Goal: Transaction & Acquisition: Purchase product/service

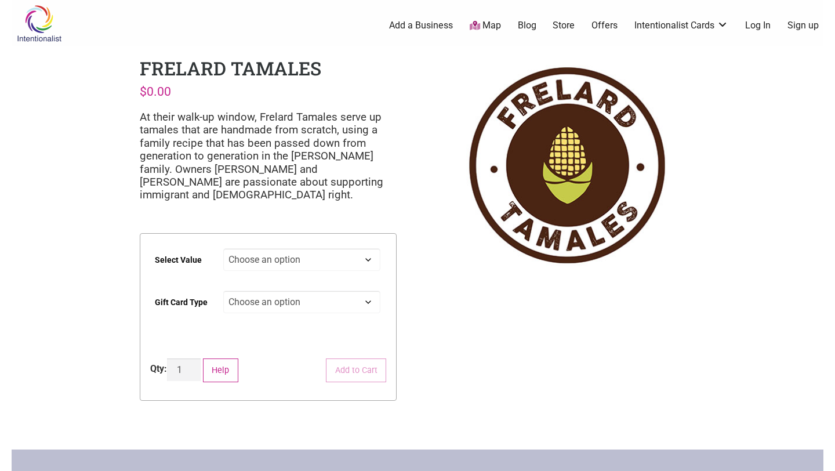
click at [313, 255] on select "Choose an option $25 $50 $100 $200 $500" at bounding box center [302, 259] width 158 height 23
click at [223, 248] on select "Choose an option $25 $50 $100 $200 $500" at bounding box center [302, 259] width 158 height 23
click at [260, 302] on select "Choose an option Physical" at bounding box center [302, 302] width 158 height 23
select select "Physical"
click at [223, 291] on select "Choose an option Physical" at bounding box center [302, 302] width 158 height 23
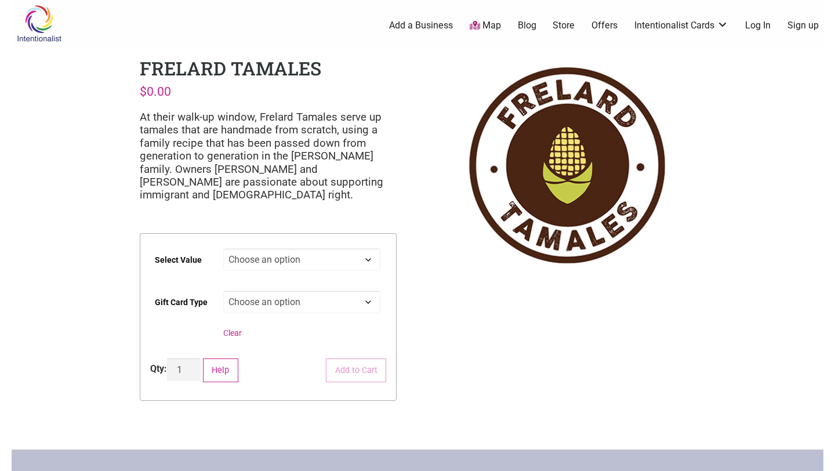
click at [271, 262] on select "Choose an option $25 $50 $100 $200 $500" at bounding box center [302, 259] width 158 height 23
click at [223, 248] on select "Choose an option $25 $50 $100 $200 $500" at bounding box center [302, 259] width 158 height 23
select select "$100"
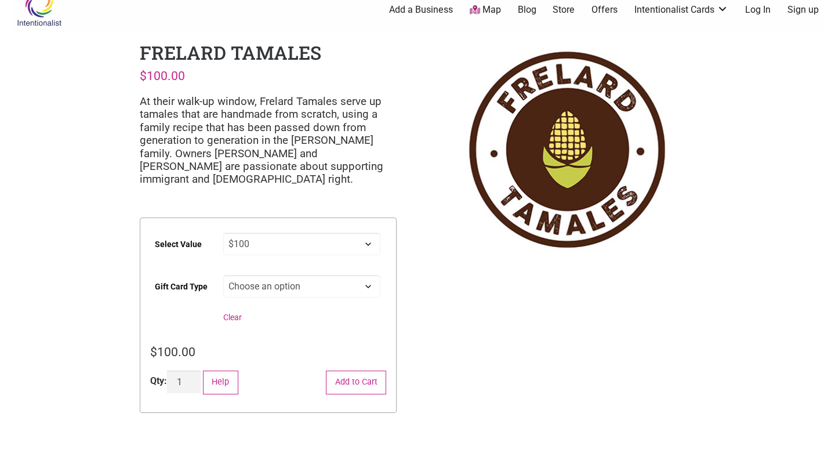
scroll to position [20, 0]
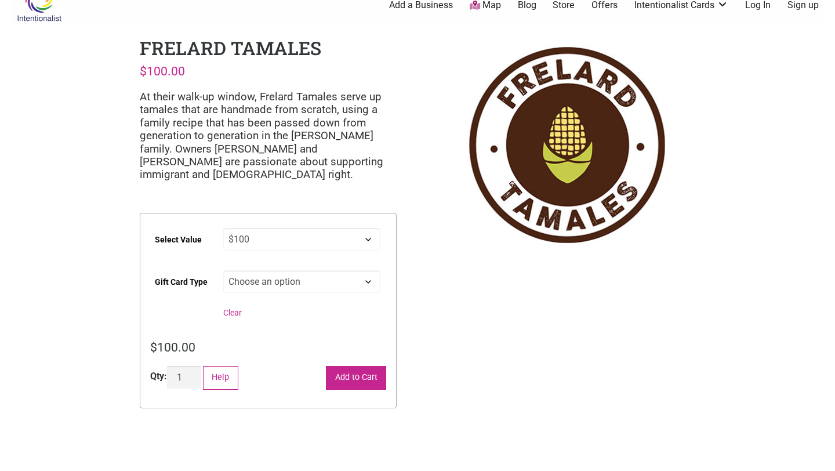
click at [338, 368] on button "Add to Cart" at bounding box center [356, 378] width 60 height 24
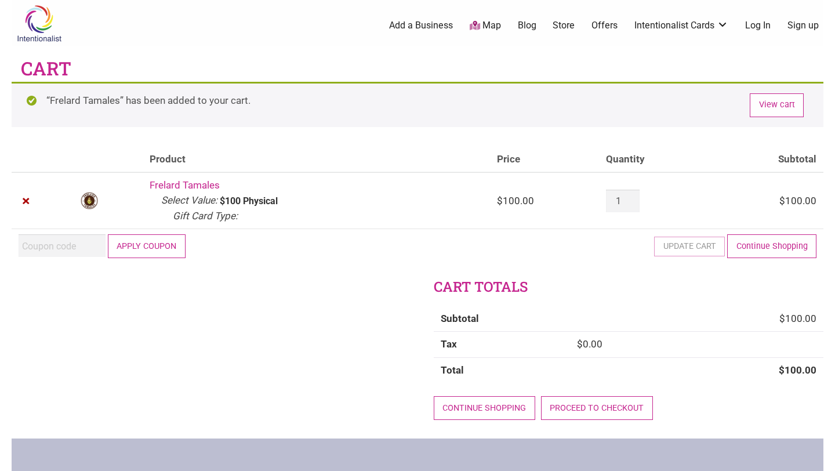
click at [159, 246] on button "Apply coupon" at bounding box center [147, 246] width 78 height 24
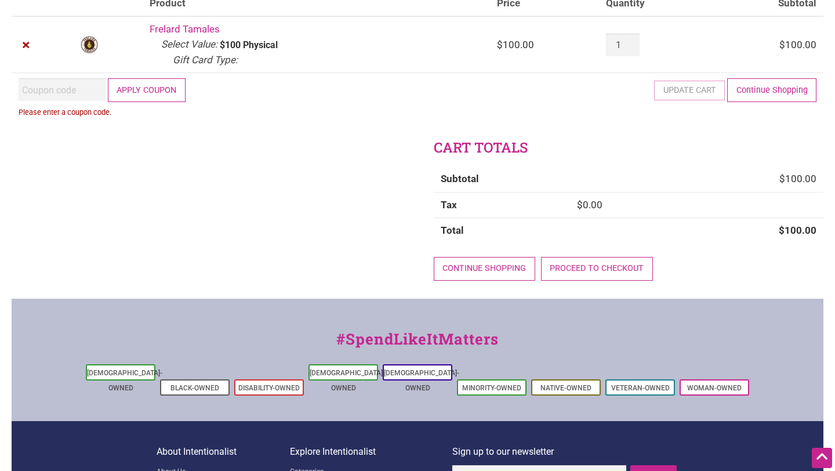
scroll to position [75, 0]
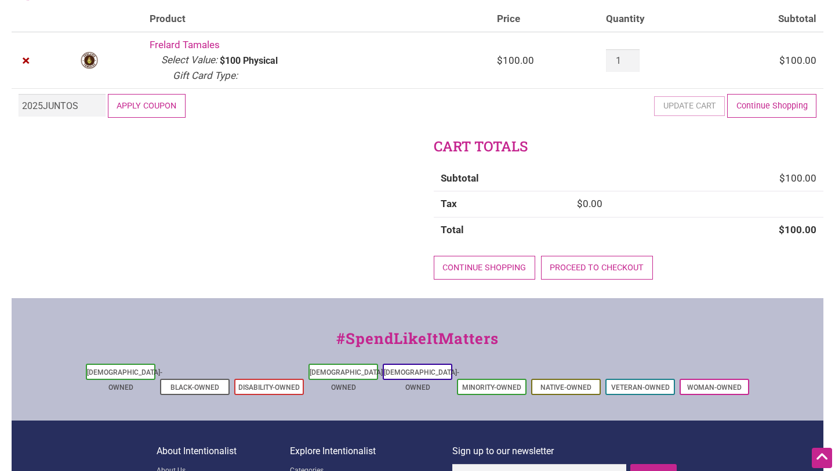
type input "2025JUNTOS"
click at [146, 106] on button "Apply coupon" at bounding box center [147, 106] width 78 height 24
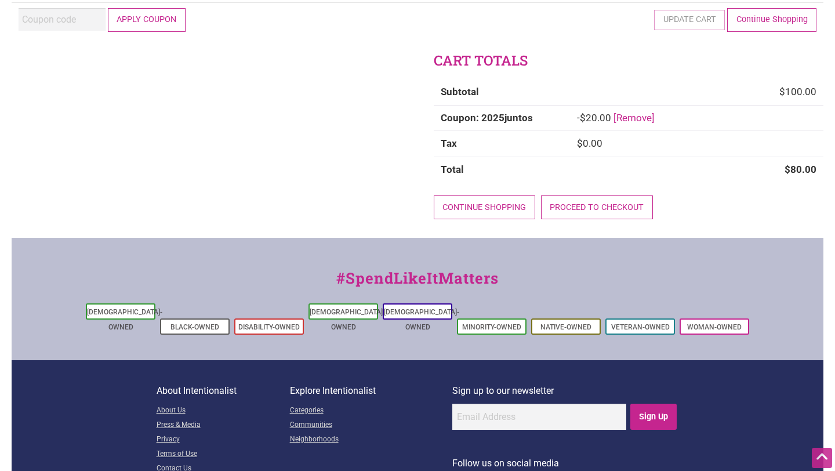
scroll to position [229, 0]
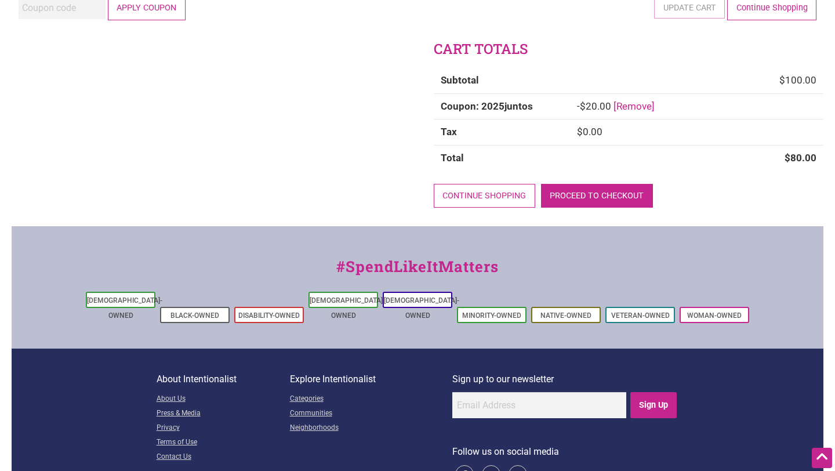
click at [574, 200] on link "Proceed to checkout" at bounding box center [597, 196] width 112 height 24
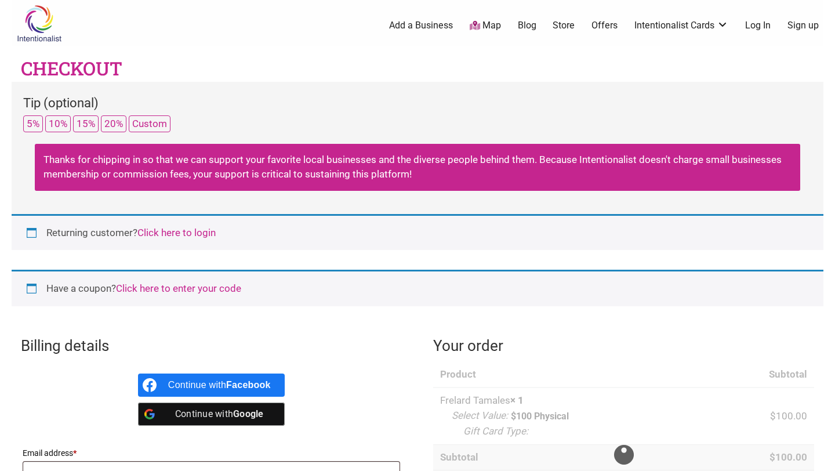
select select "WA"
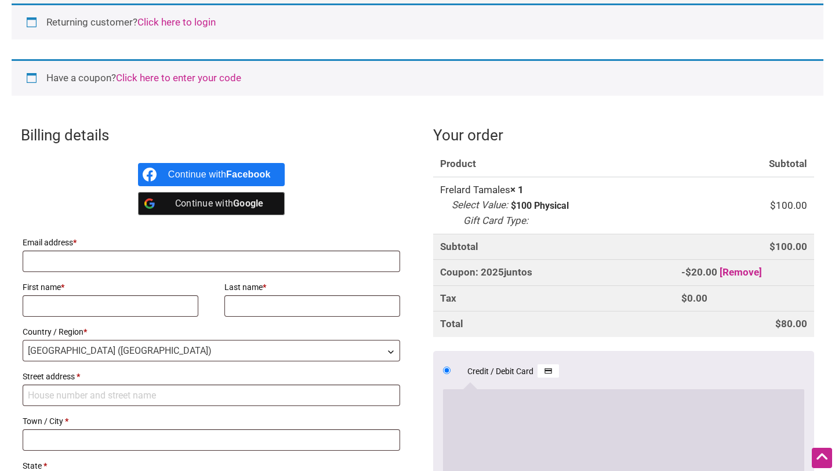
scroll to position [213, 0]
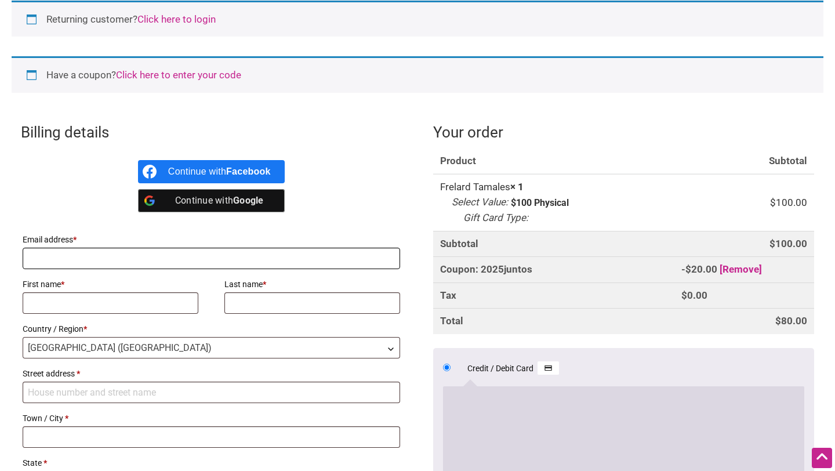
click at [72, 252] on input "Email address *" at bounding box center [212, 258] width 378 height 21
type input "[PERSON_NAME][EMAIL_ADDRESS][DOMAIN_NAME]"
type input "Jamie"
type input "Howeth"
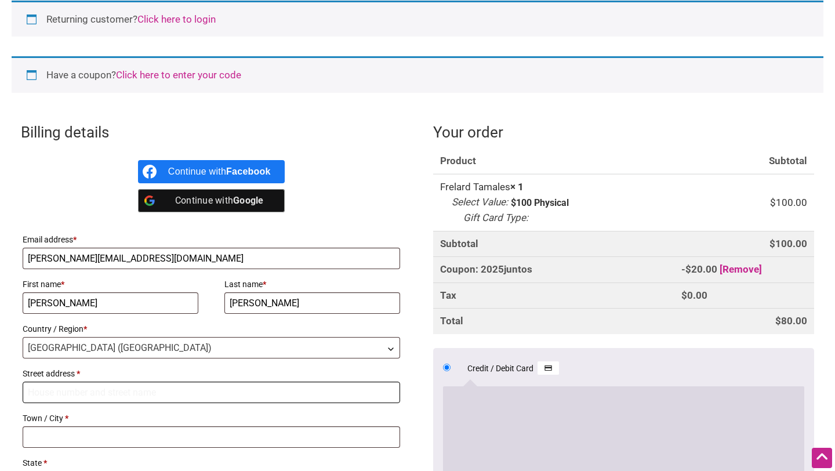
type input "[STREET_ADDRESS]"
type input "Seattle"
type input "98125"
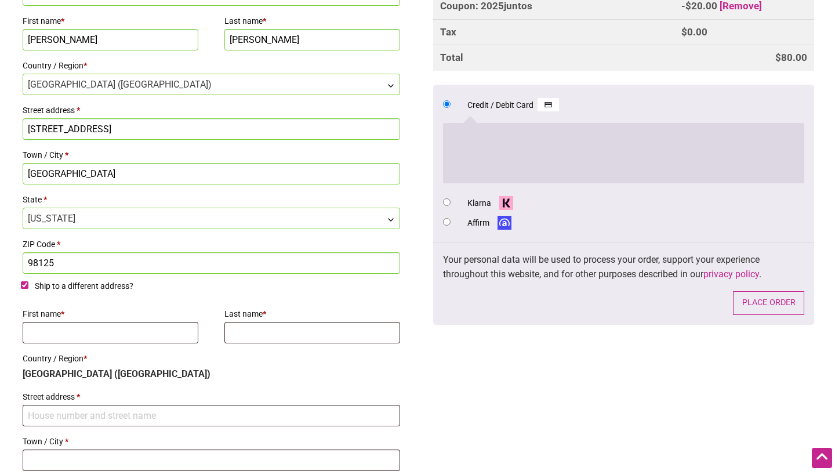
scroll to position [483, 0]
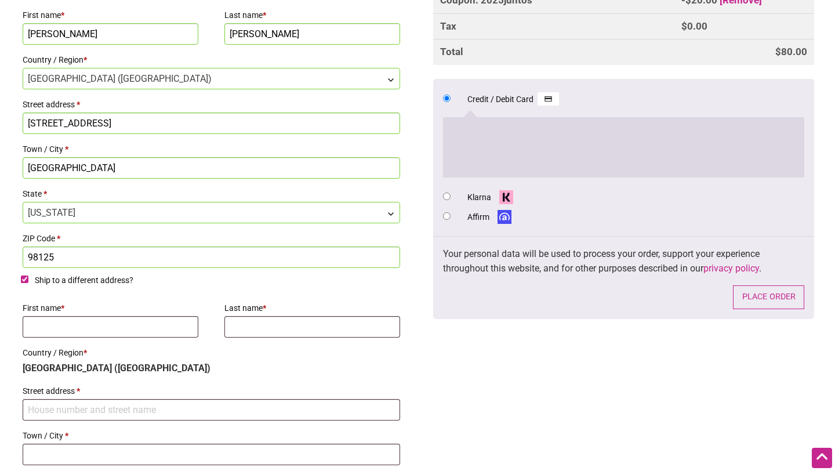
click at [26, 282] on input "Ship to a different address?" at bounding box center [25, 279] width 8 height 8
checkbox input "false"
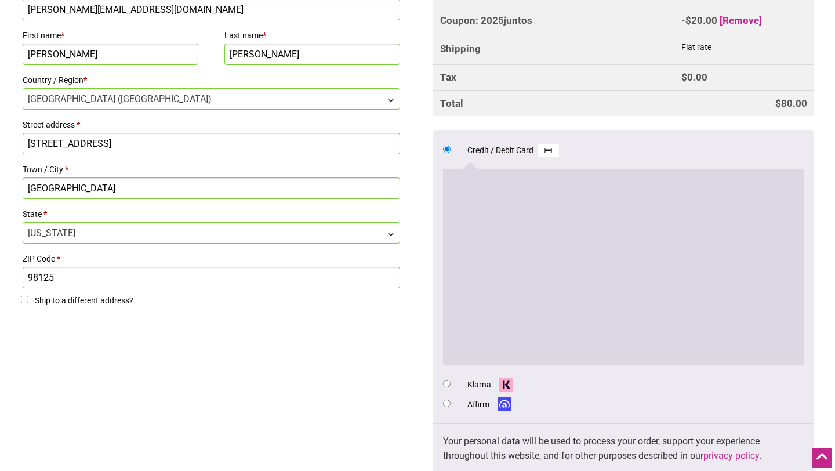
scroll to position [466, 0]
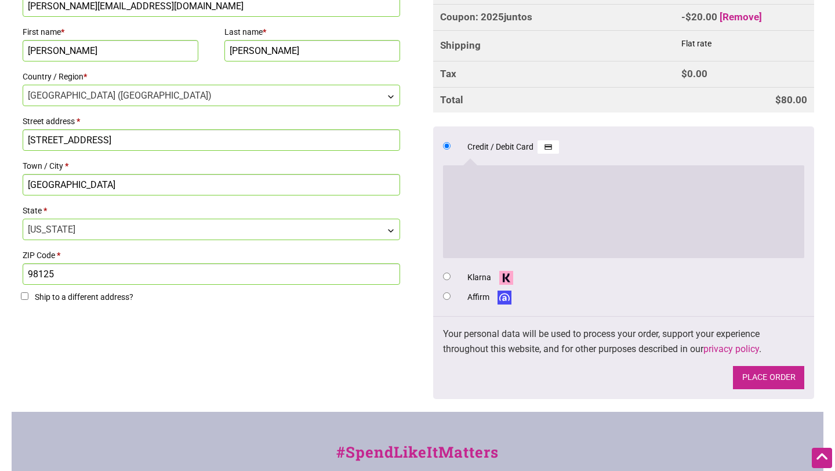
click at [757, 380] on button "Place order" at bounding box center [768, 378] width 71 height 24
